Goal: Find specific page/section: Find specific page/section

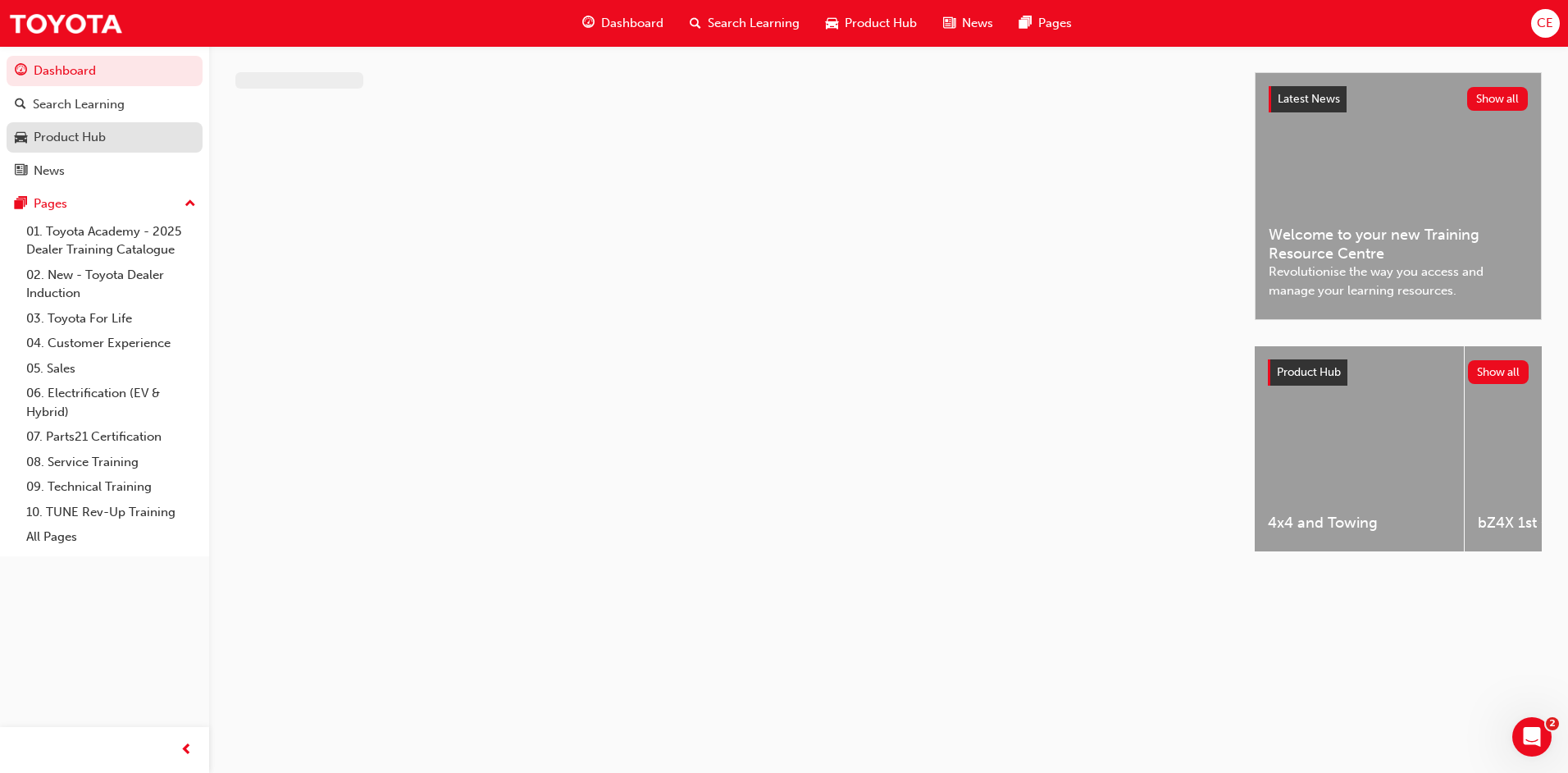
click at [86, 135] on div "Product Hub" at bounding box center [70, 137] width 72 height 19
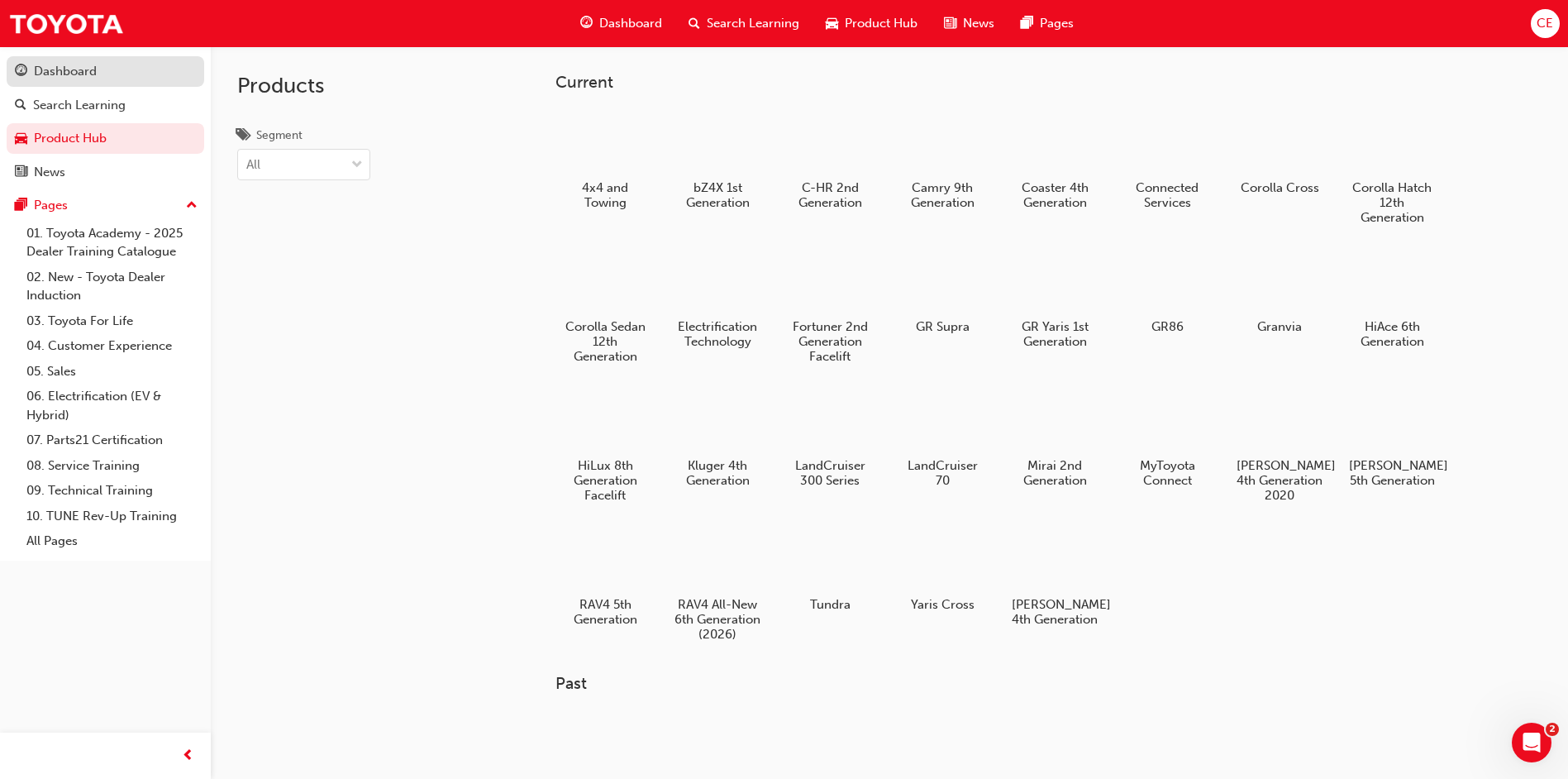
click at [64, 71] on div "Dashboard" at bounding box center [65, 71] width 63 height 19
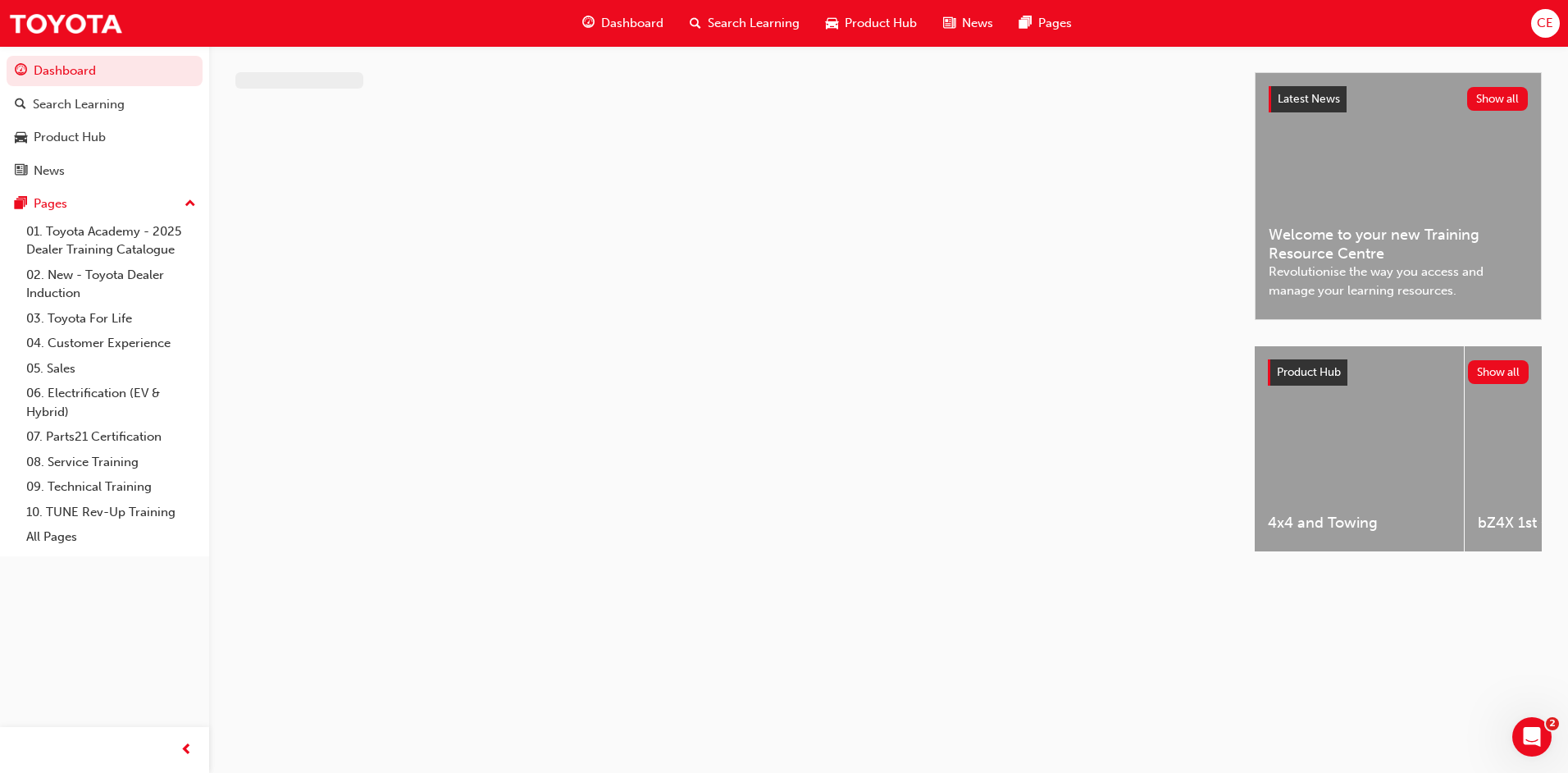
click at [645, 23] on span "Dashboard" at bounding box center [632, 23] width 62 height 19
click at [157, 207] on div "Pages" at bounding box center [104, 203] width 180 height 21
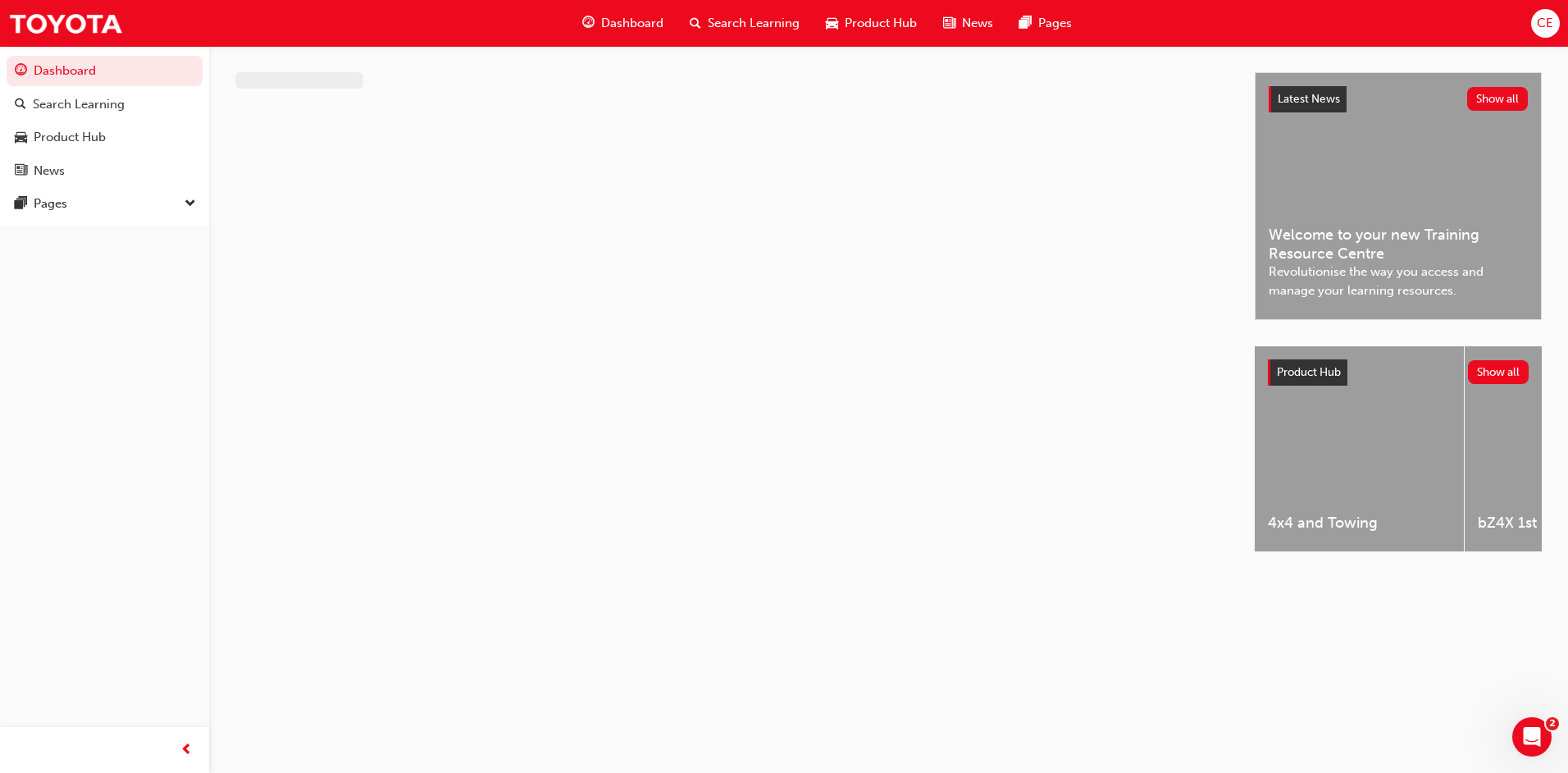
click at [618, 21] on span "Dashboard" at bounding box center [632, 23] width 62 height 19
click at [51, 106] on div "Search Learning" at bounding box center [79, 104] width 92 height 19
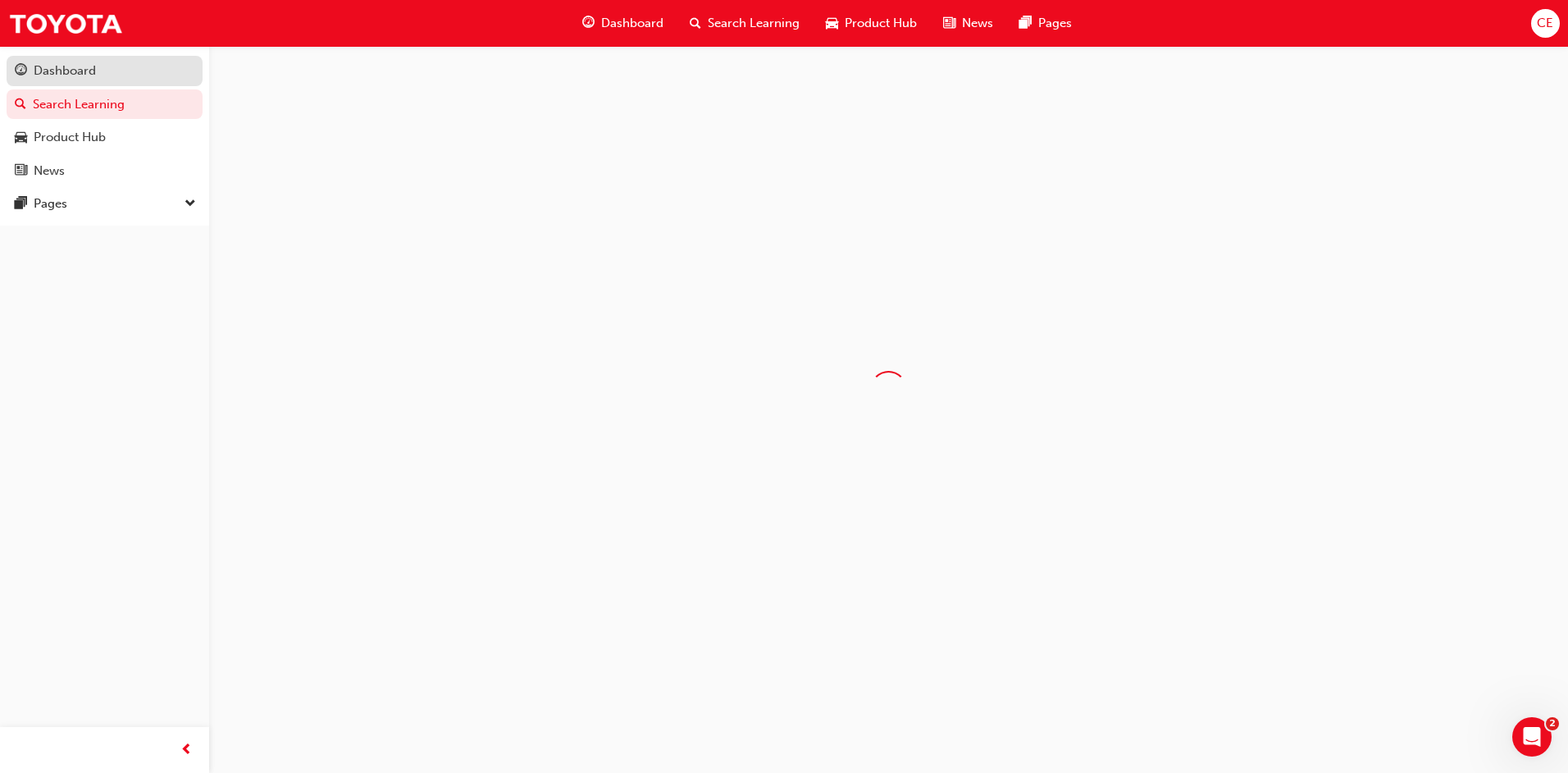
click at [78, 77] on div "Dashboard" at bounding box center [64, 70] width 62 height 19
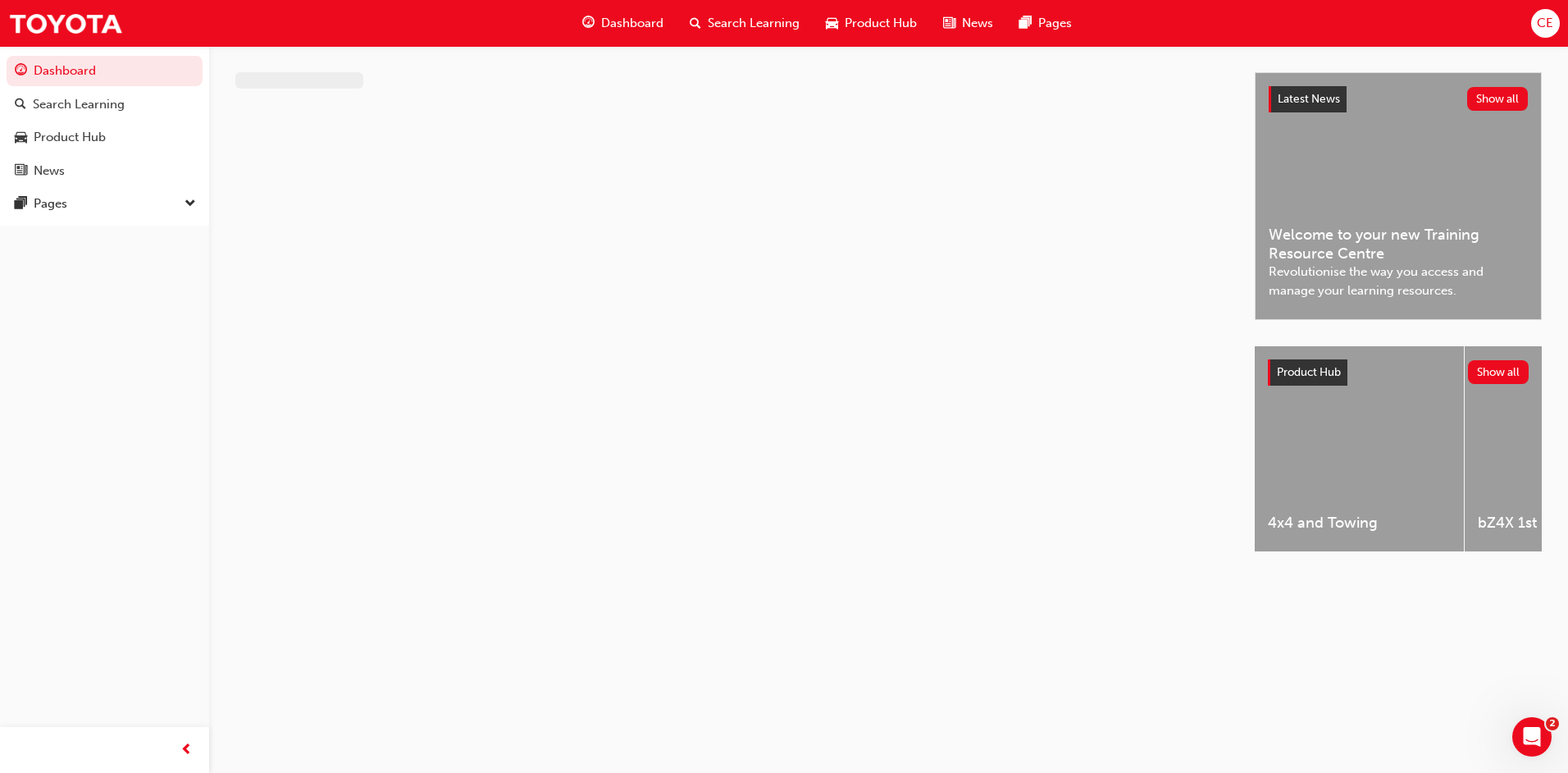
click at [626, 5] on div "Dashboard Search Learning Product Hub News Pages" at bounding box center [827, 23] width 529 height 47
click at [630, 26] on span "Dashboard" at bounding box center [632, 23] width 62 height 19
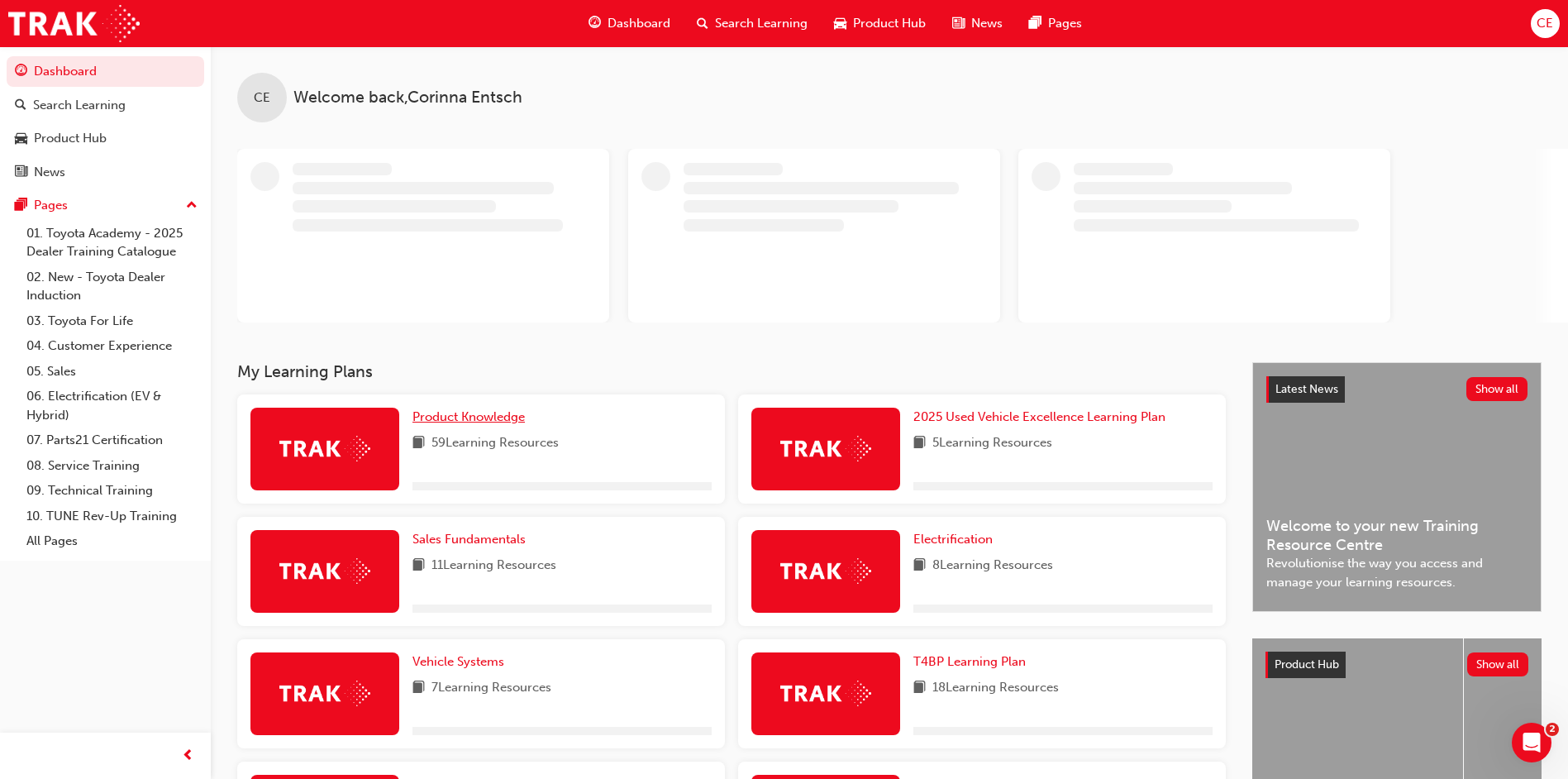
click at [437, 417] on span "Product Knowledge" at bounding box center [468, 417] width 113 height 15
